Goal: Task Accomplishment & Management: Use online tool/utility

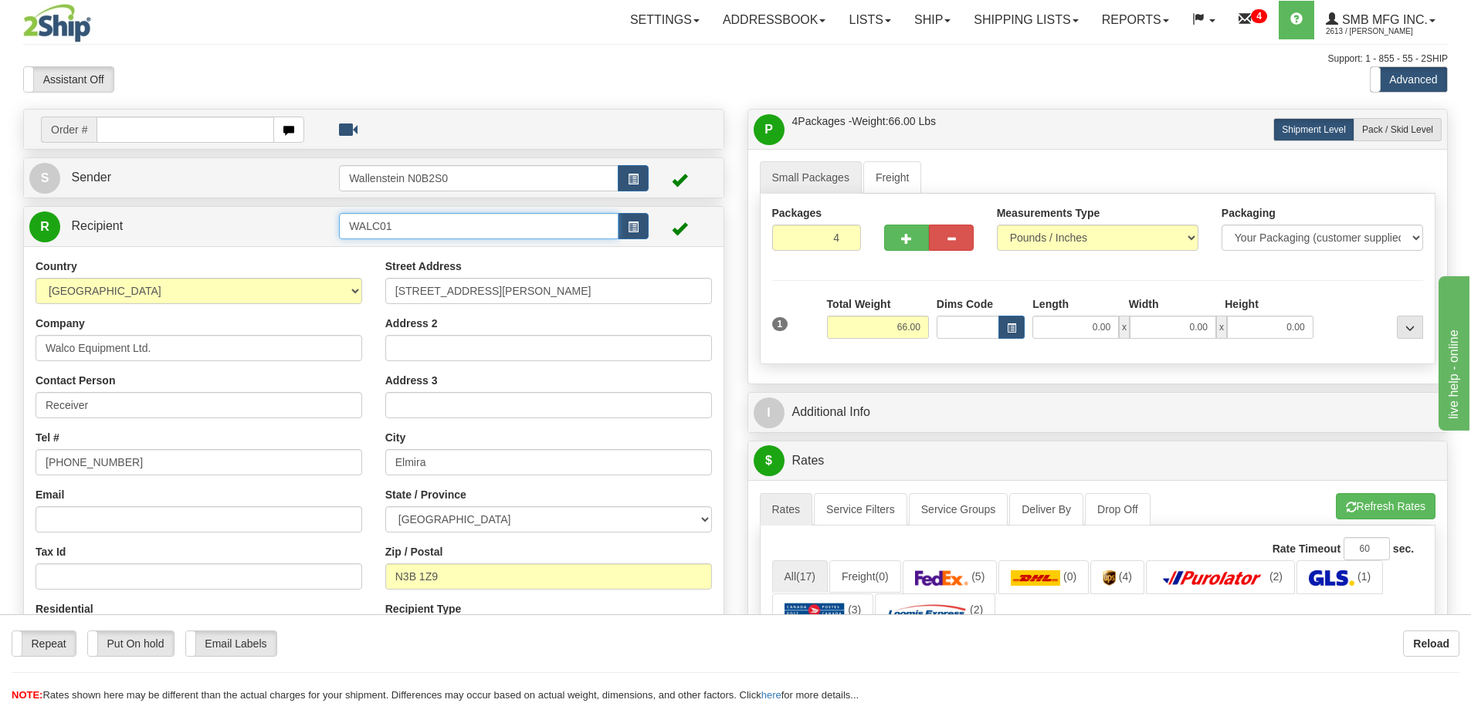
drag, startPoint x: 410, startPoint y: 222, endPoint x: 254, endPoint y: 222, distance: 156.0
click at [254, 222] on tr "R Recipient WALC01" at bounding box center [373, 227] width 689 height 32
click at [395, 247] on div "DARE01" at bounding box center [476, 250] width 265 height 17
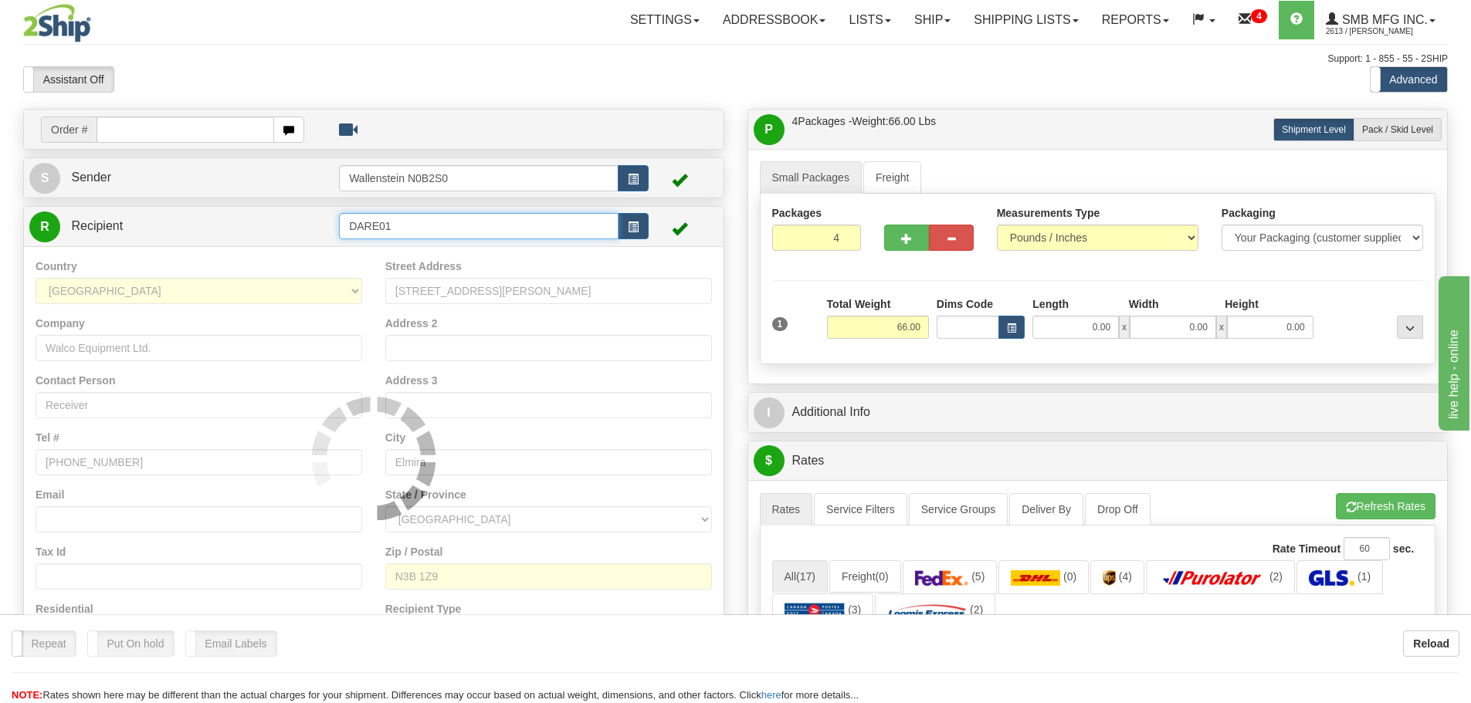
type input "DARE01"
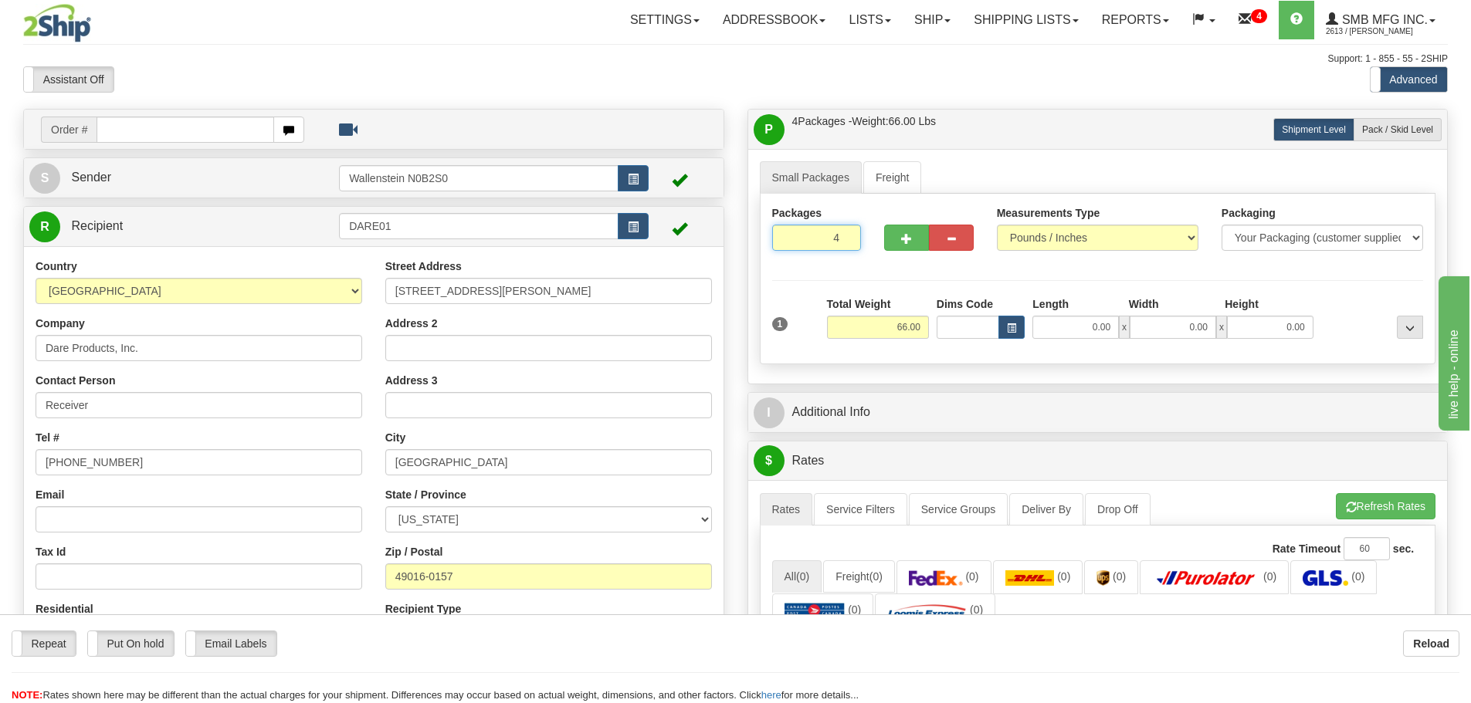
click at [826, 236] on input "4" at bounding box center [817, 238] width 90 height 26
type input "3"
drag, startPoint x: 884, startPoint y: 329, endPoint x: 964, endPoint y: 331, distance: 80.3
click at [964, 331] on div "1 Total Weight 66.00 Dims Code x" at bounding box center [1097, 324] width 659 height 55
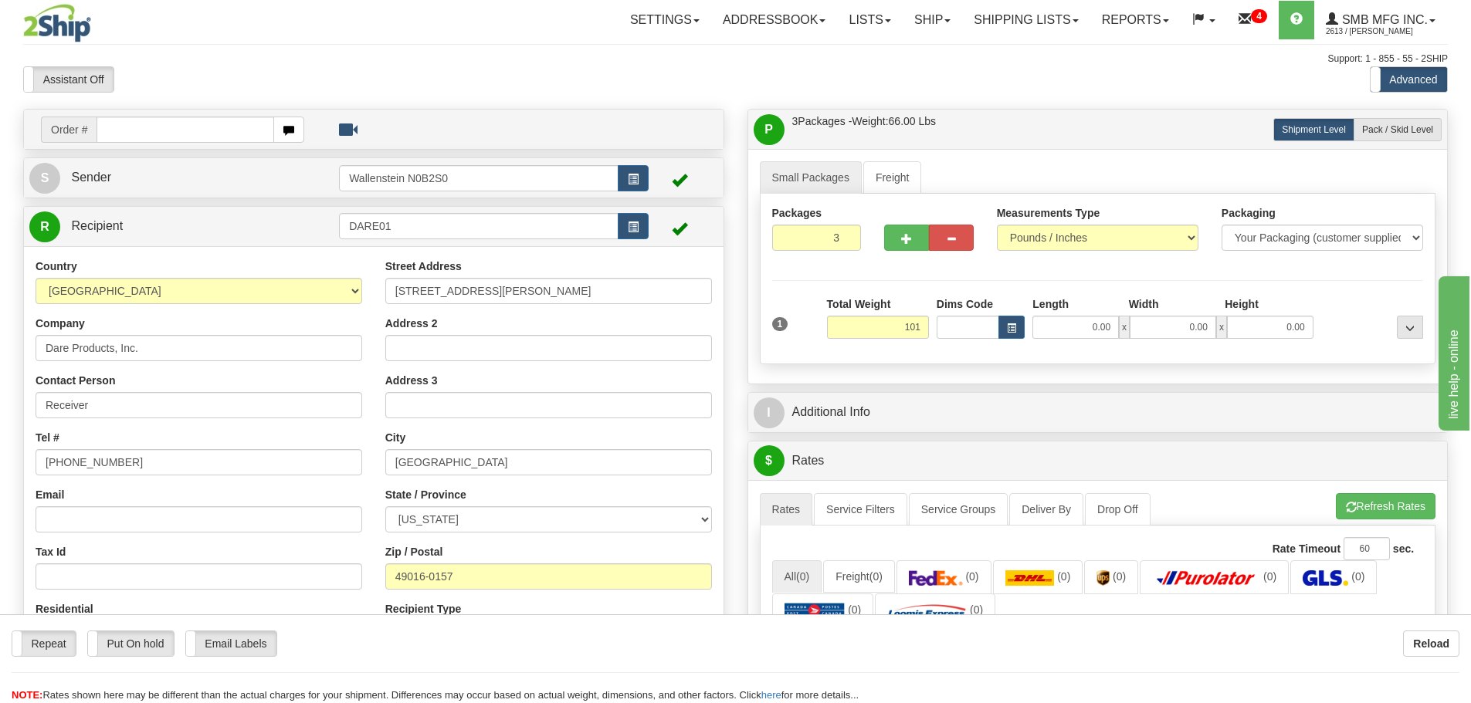
type input "101.00"
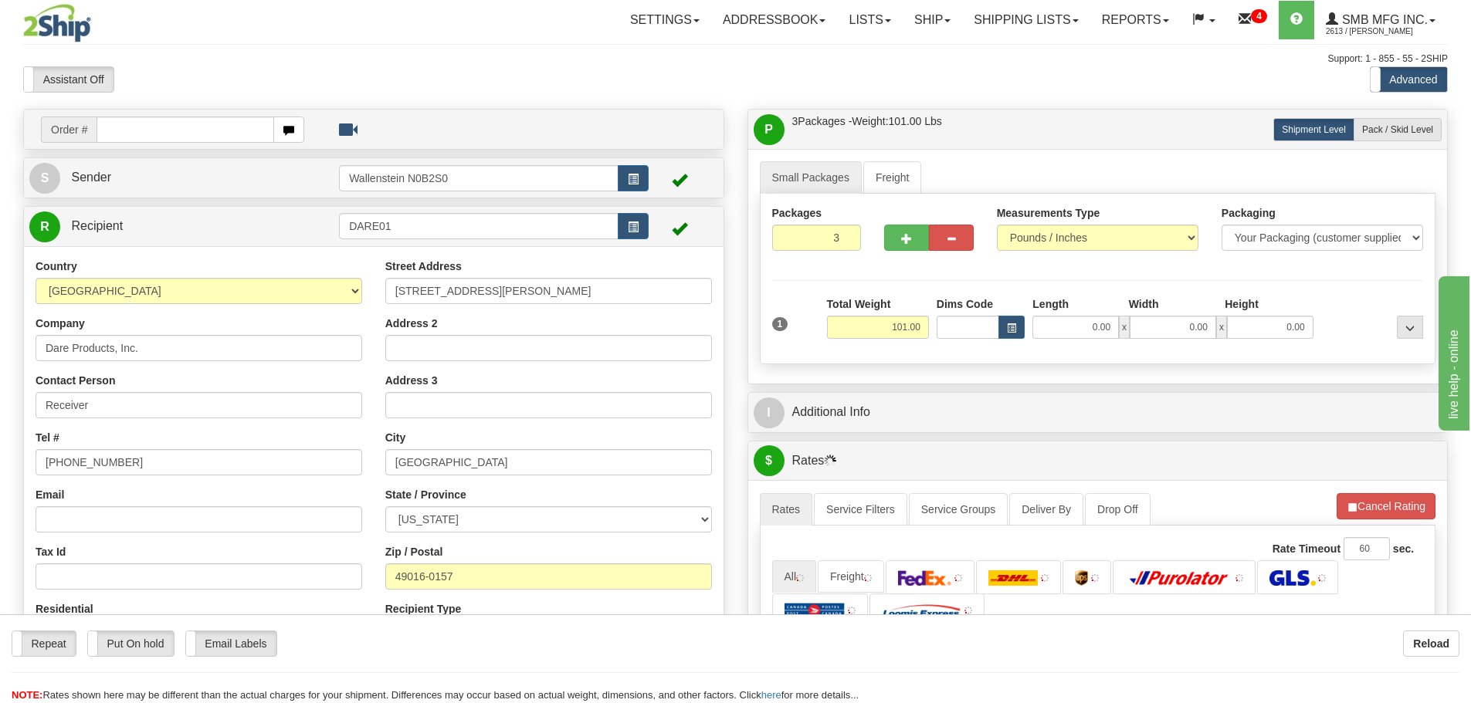
click at [922, 354] on div "Packages 3 1 Measurements Type" at bounding box center [1098, 279] width 676 height 171
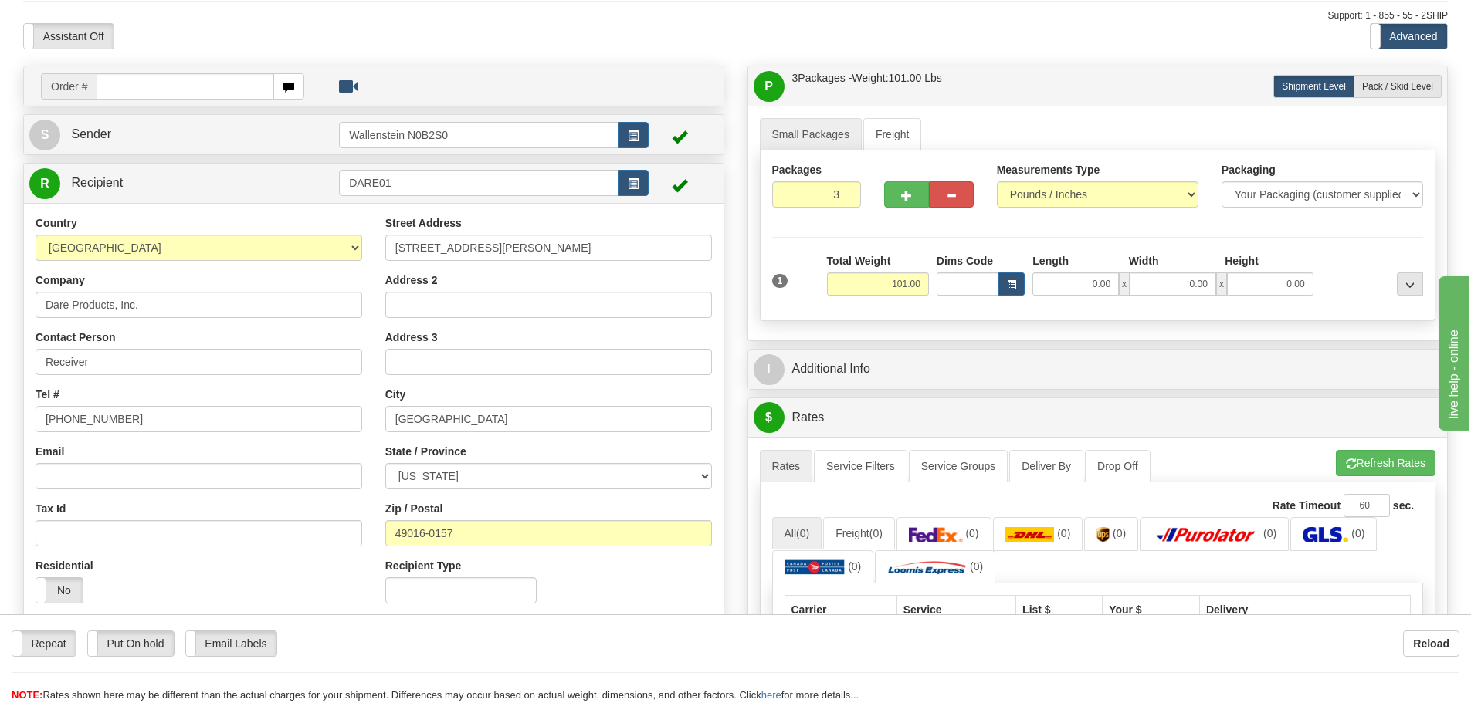
scroll to position [154, 0]
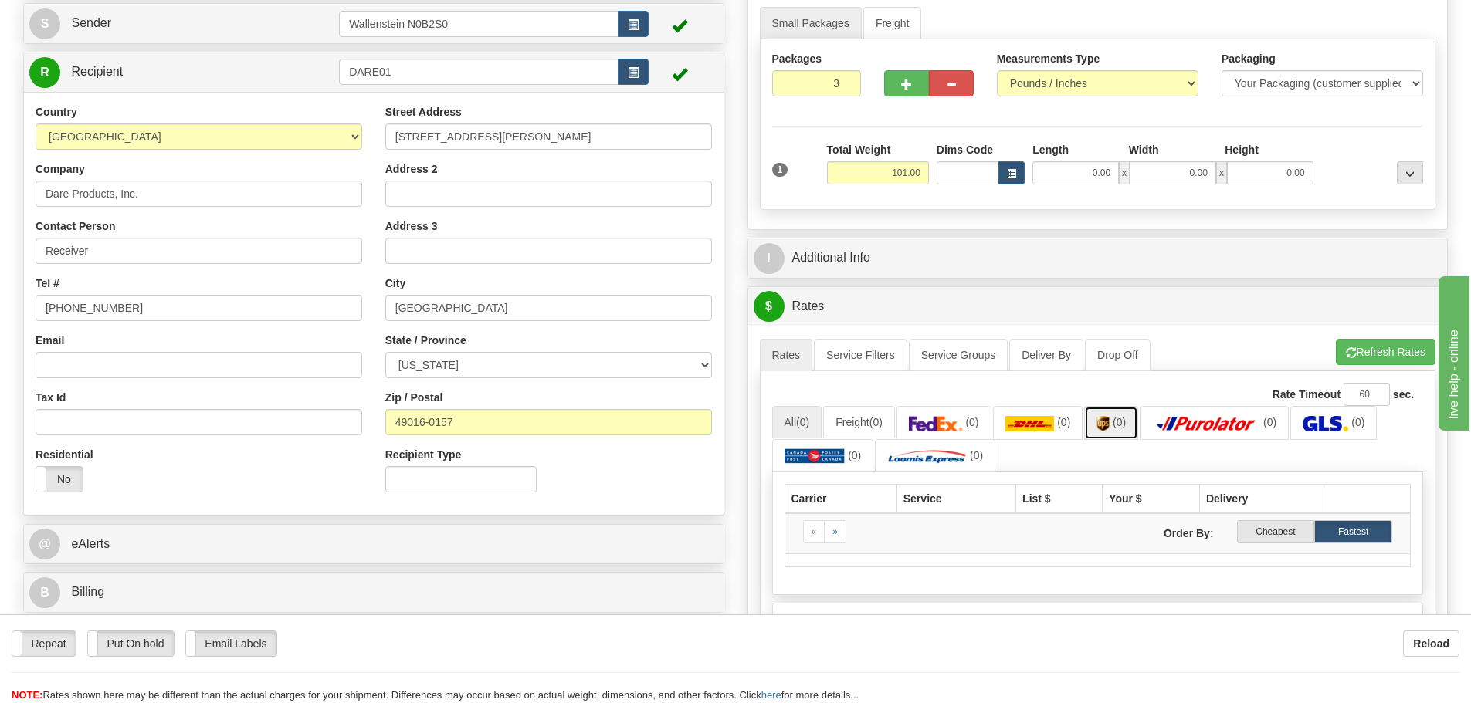
click at [1110, 419] on img at bounding box center [1103, 423] width 13 height 15
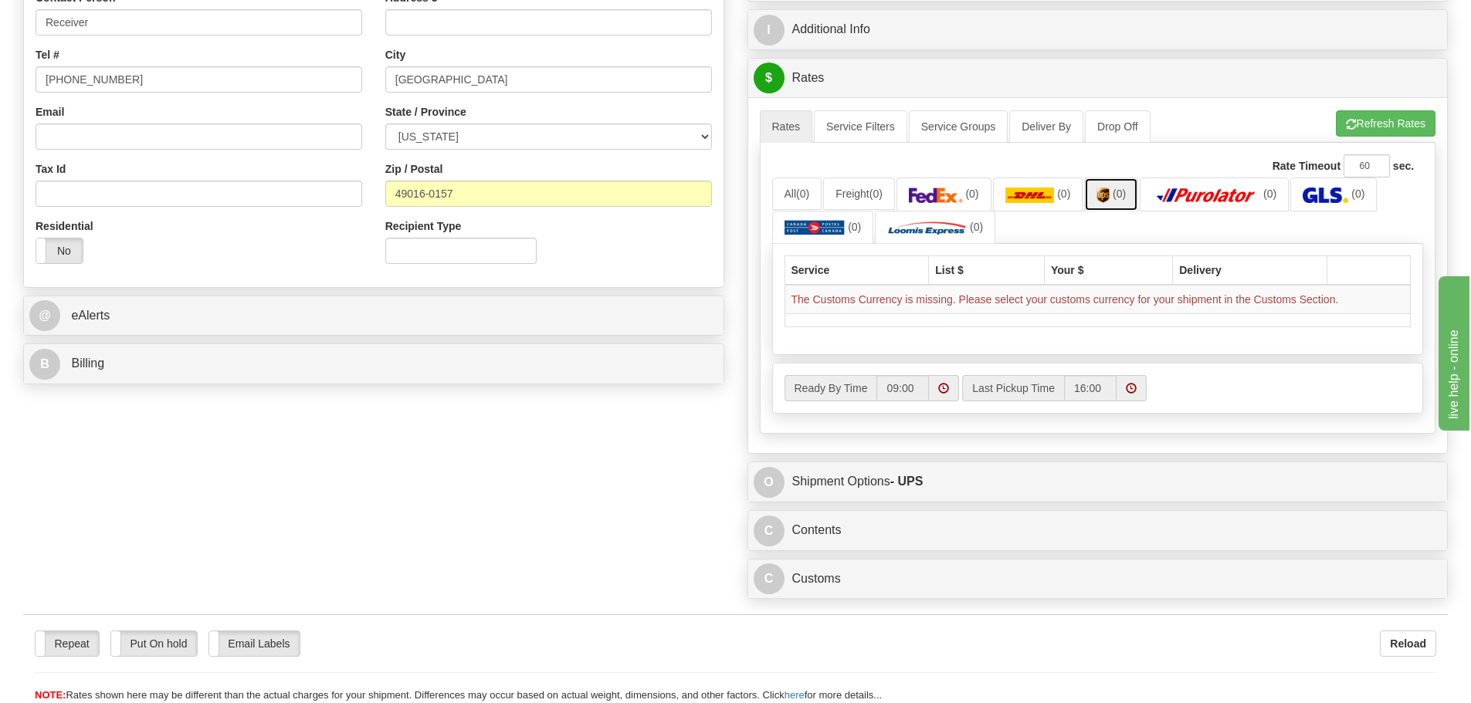
scroll to position [386, 0]
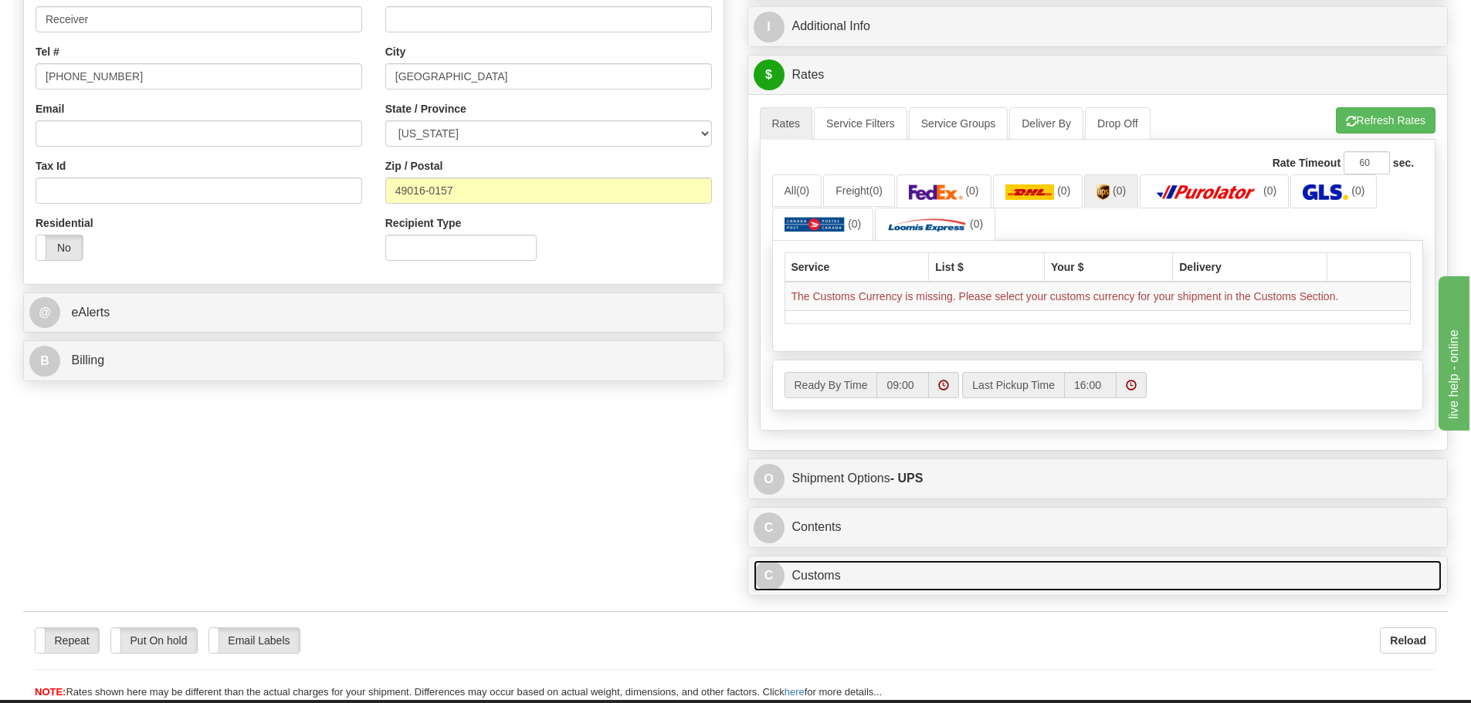
click at [842, 574] on link "C Customs" at bounding box center [1098, 577] width 689 height 32
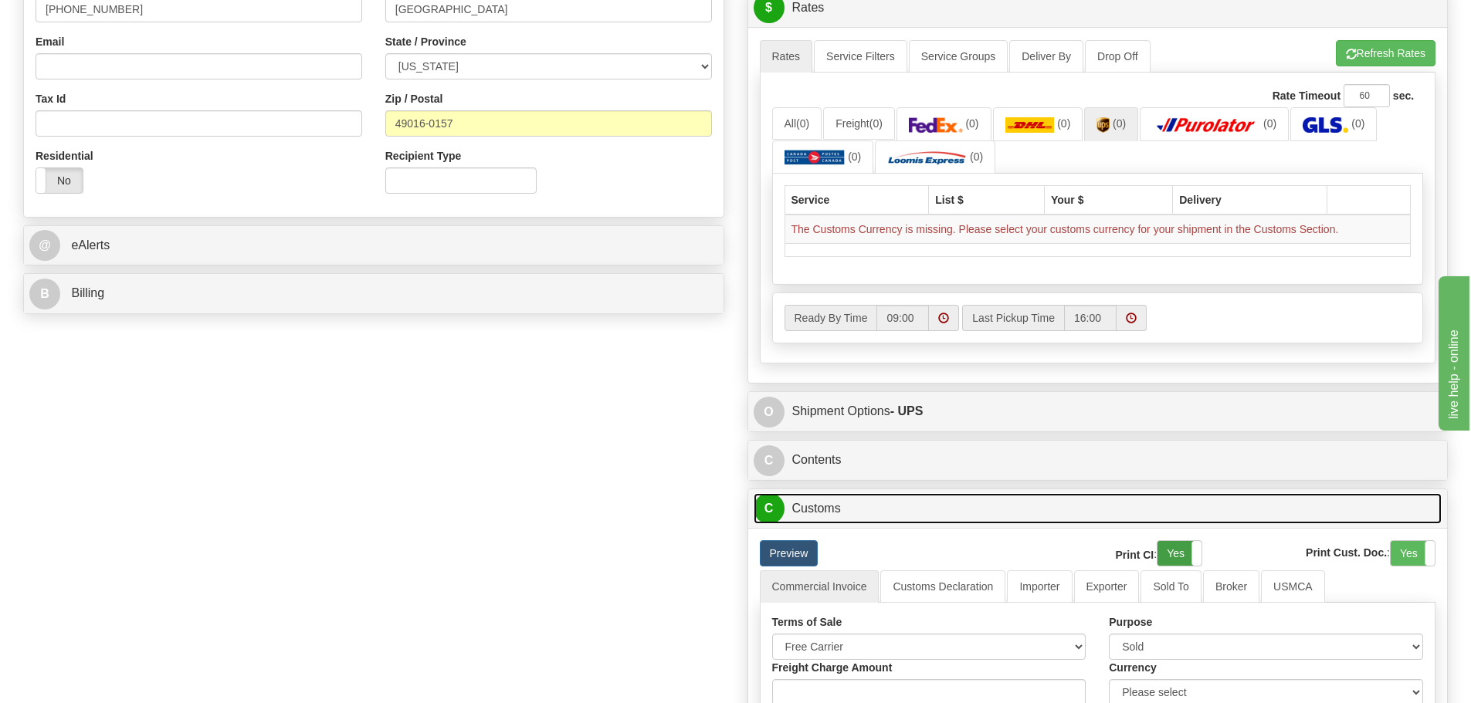
scroll to position [541, 0]
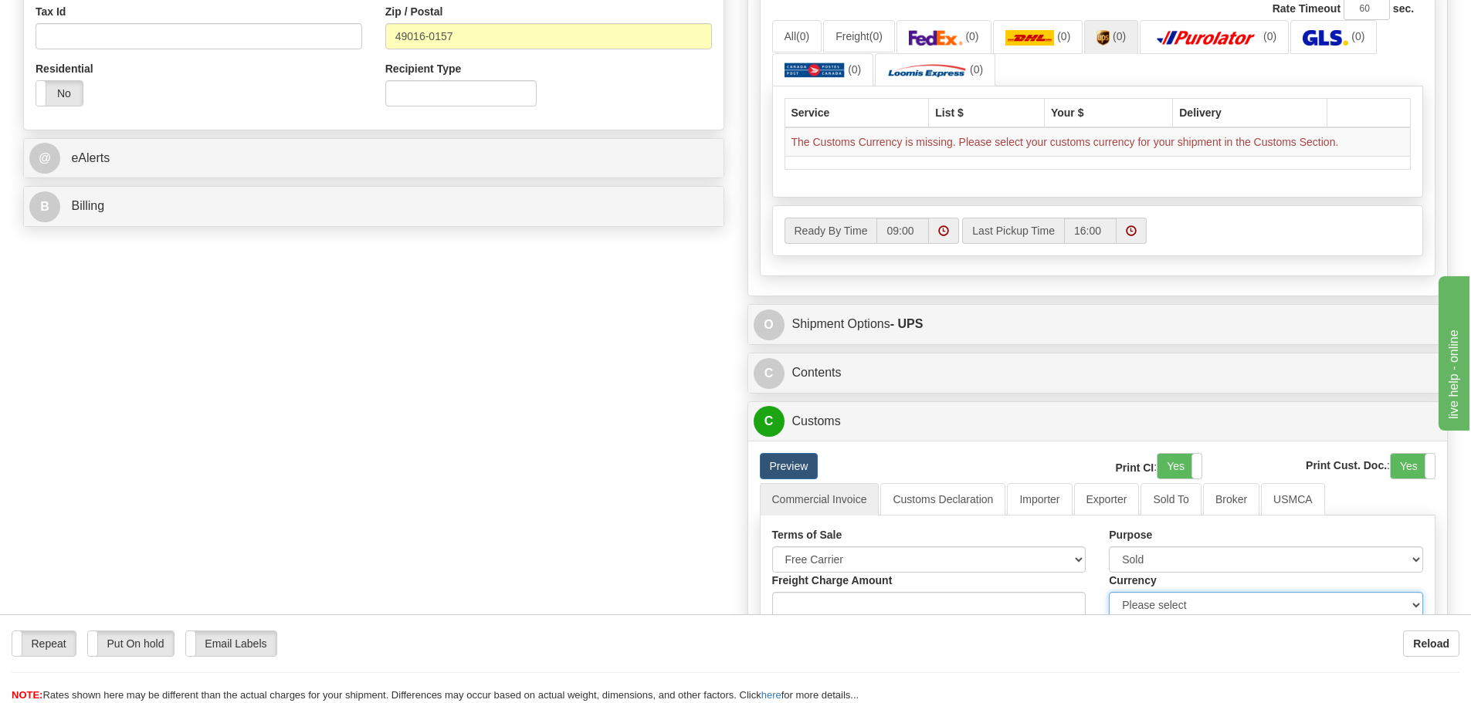
click at [1141, 605] on select "Please select CAD USD EUR ZAR [PERSON_NAME] ARN AUD AUS AWG BBD BFR BGN BHD BMD…" at bounding box center [1266, 605] width 314 height 26
select select "0"
click at [1109, 592] on select "Please select CAD USD EUR ZAR [PERSON_NAME] ARN AUD AUS AWG BBD BFR BGN BHD BMD…" at bounding box center [1266, 605] width 314 height 26
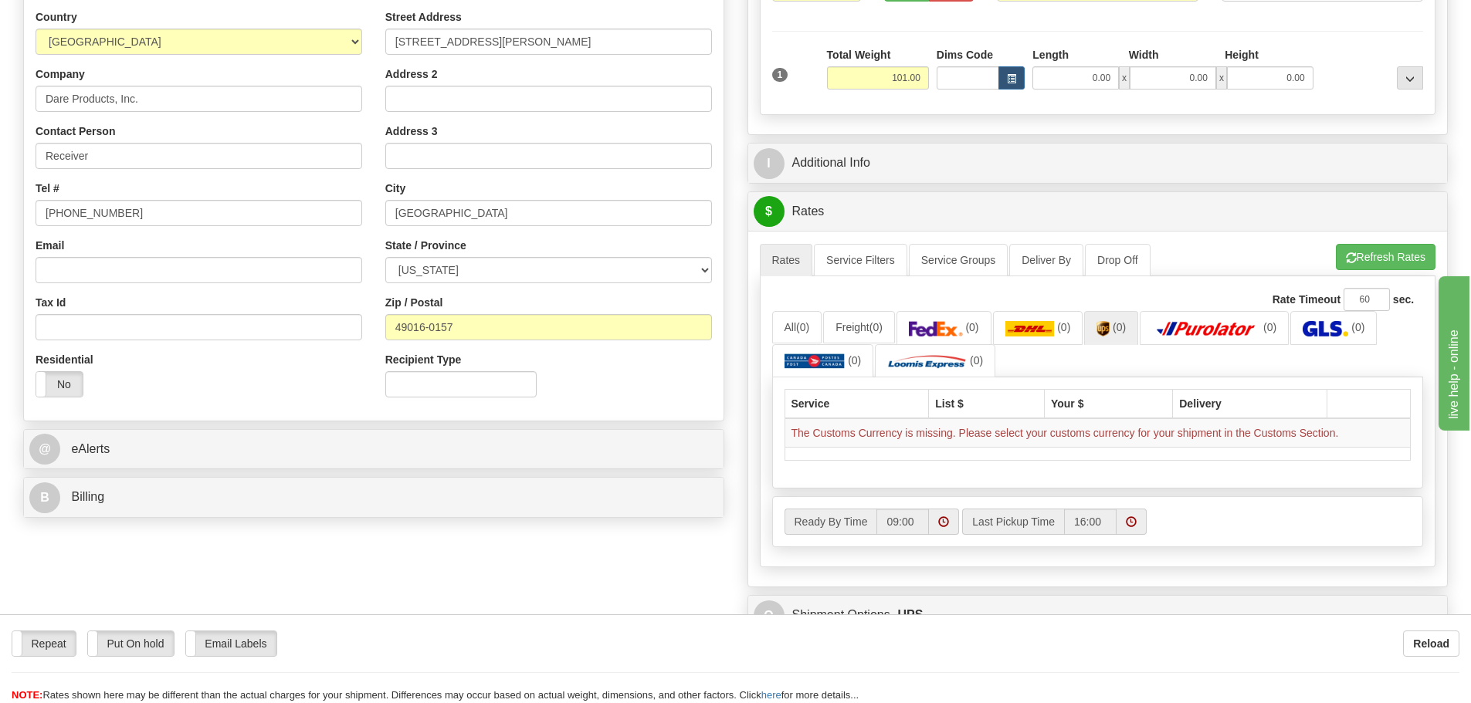
scroll to position [154, 0]
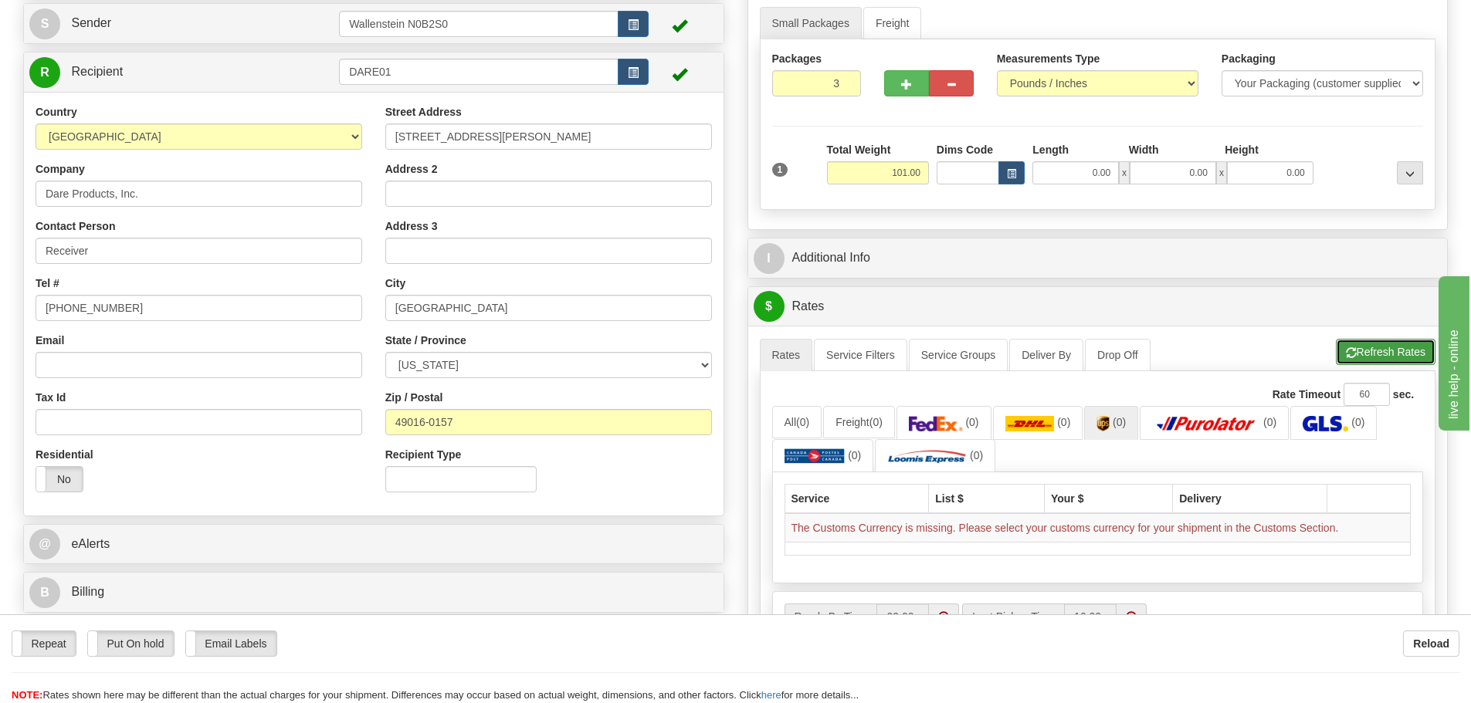
click at [1379, 347] on button "Refresh Rates" at bounding box center [1386, 352] width 100 height 26
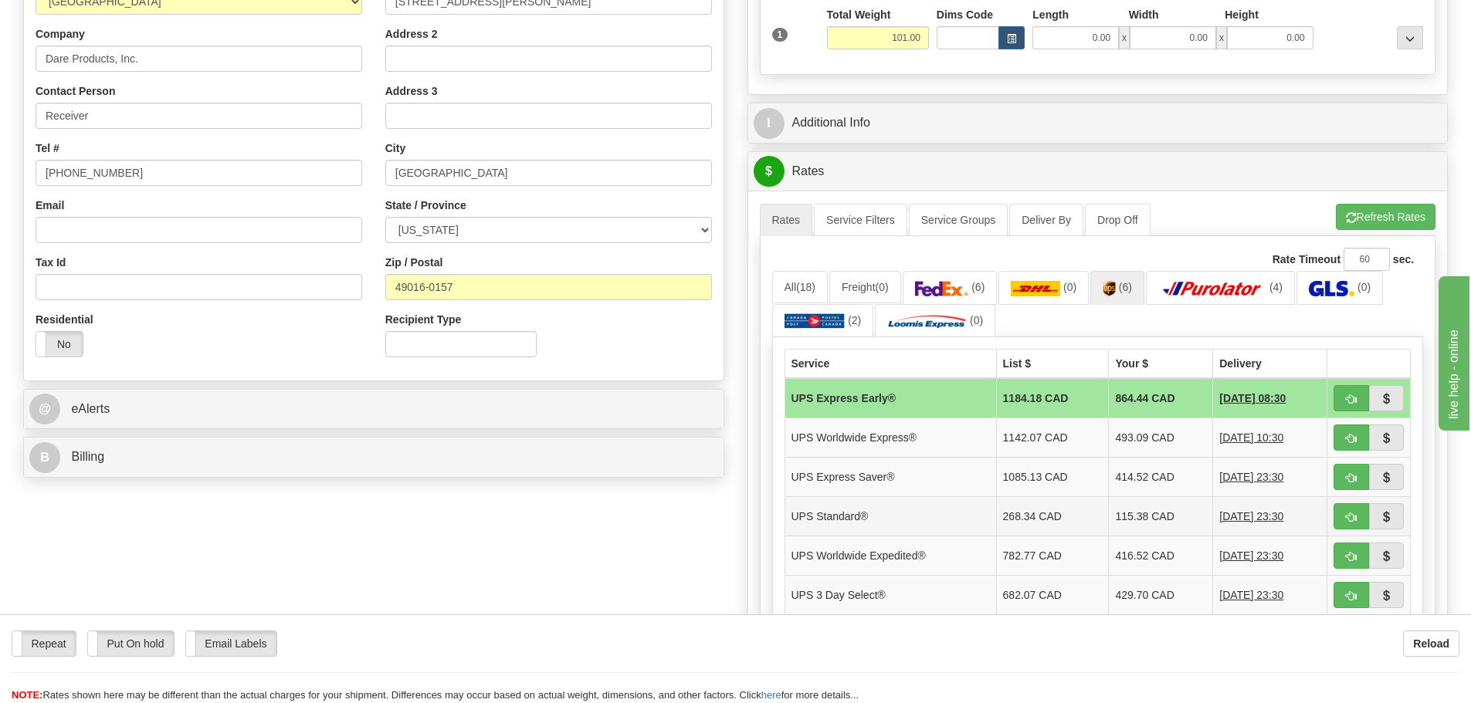
scroll to position [463, 0]
